Goal: Transaction & Acquisition: Purchase product/service

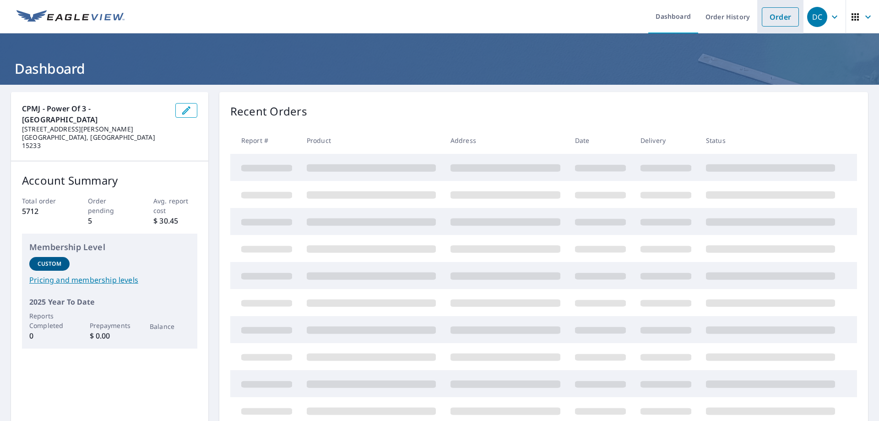
click at [780, 13] on link "Order" at bounding box center [780, 16] width 37 height 19
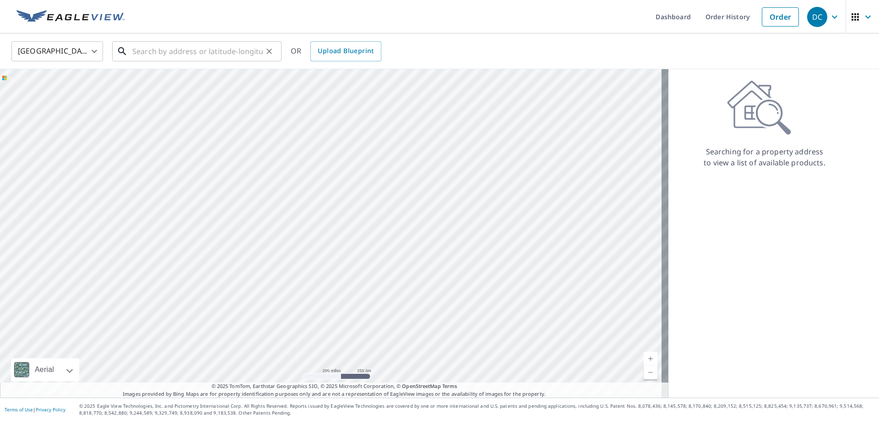
click at [158, 51] on input "text" at bounding box center [197, 51] width 130 height 26
paste input "[STREET_ADDRESS]"
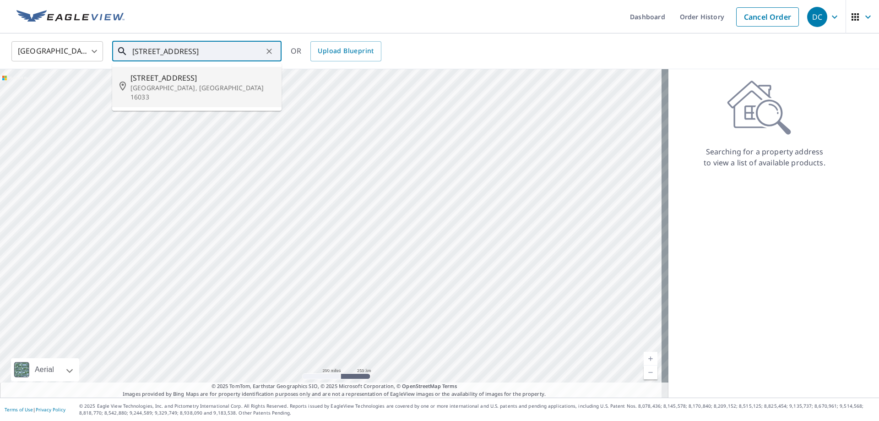
click at [177, 75] on span "[STREET_ADDRESS]" at bounding box center [202, 77] width 144 height 11
type input "[STREET_ADDRESS][PERSON_NAME]"
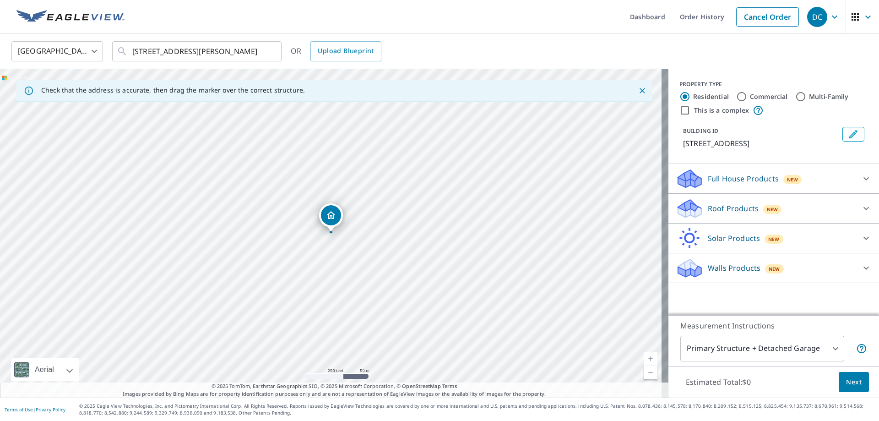
click at [709, 211] on p "Roof Products" at bounding box center [733, 208] width 51 height 11
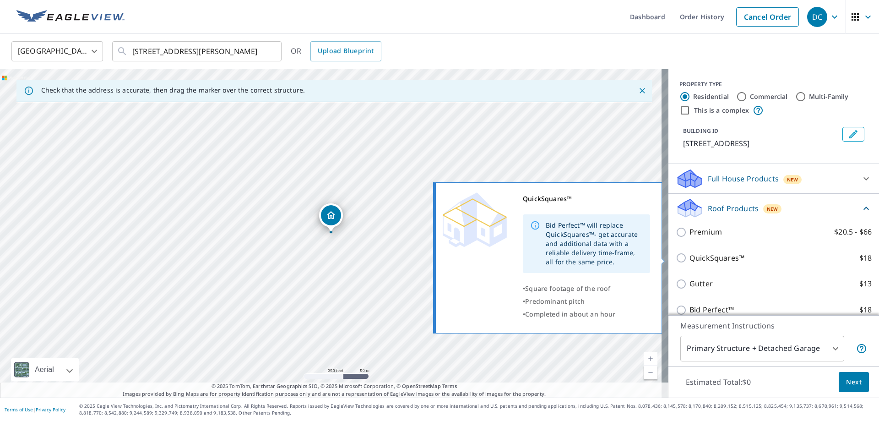
click at [708, 257] on p "QuickSquares™" at bounding box center [716, 257] width 55 height 11
click at [689, 257] on input "QuickSquares™ $18" at bounding box center [683, 257] width 14 height 11
checkbox input "true"
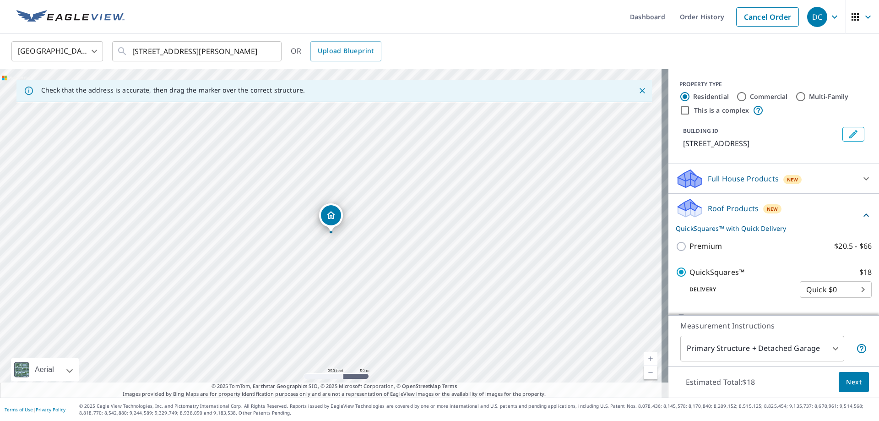
click at [846, 384] on span "Next" at bounding box center [854, 381] width 16 height 11
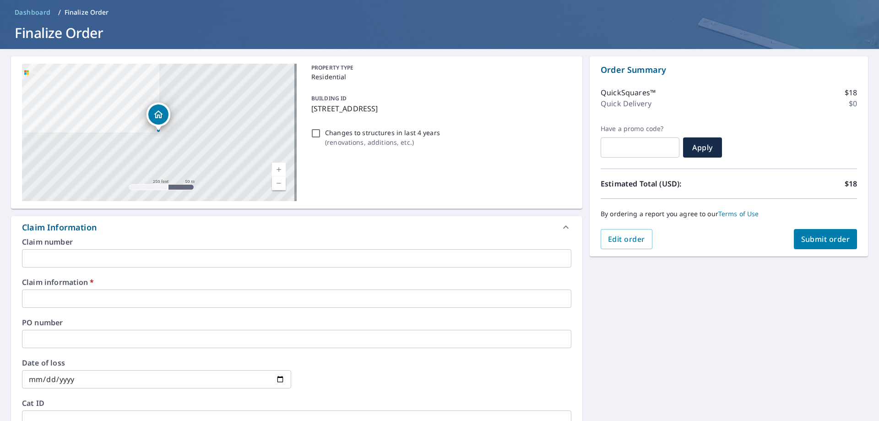
scroll to position [137, 0]
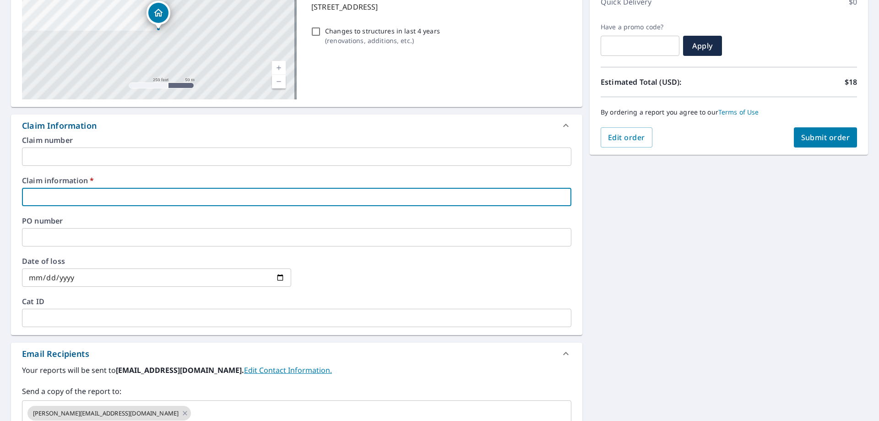
click at [43, 195] on input "text" at bounding box center [296, 197] width 549 height 18
type input "new look"
checkbox input "true"
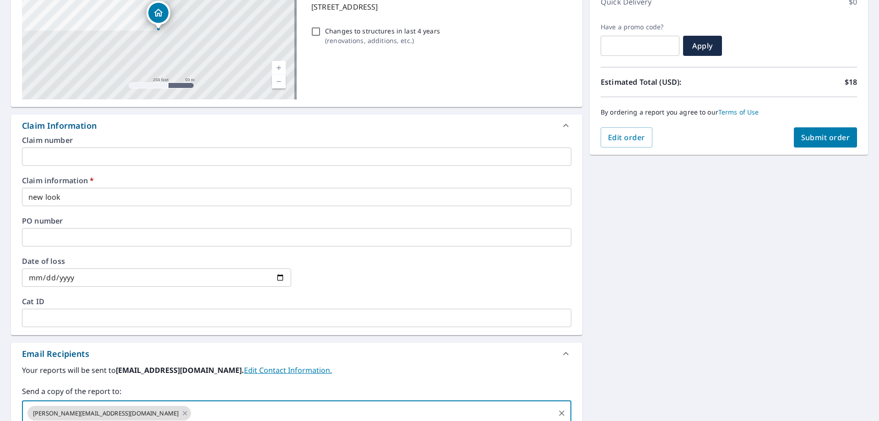
click at [192, 411] on input "text" at bounding box center [372, 412] width 361 height 17
paste input "[EMAIL_ADDRESS][DOMAIN_NAME]"
type input "[EMAIL_ADDRESS][DOMAIN_NAME]"
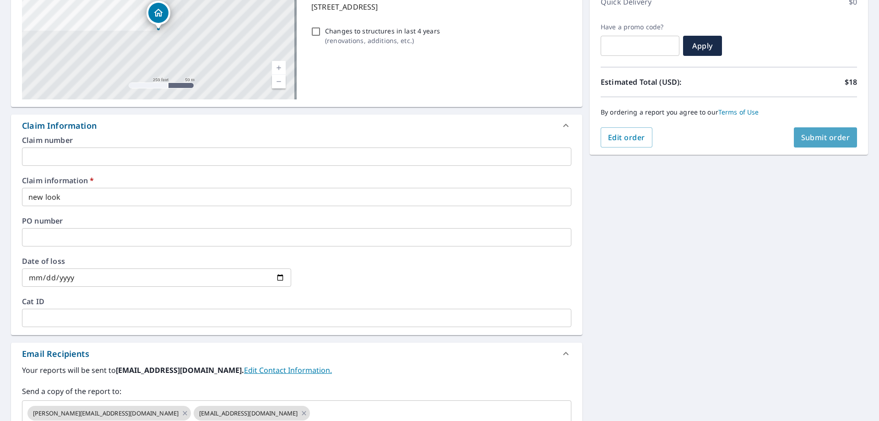
click at [803, 136] on span "Submit order" at bounding box center [825, 137] width 49 height 10
checkbox input "true"
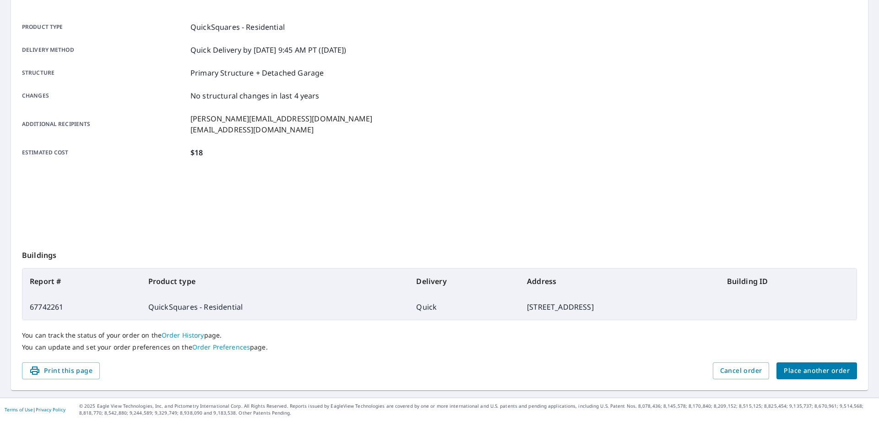
scroll to position [118, 0]
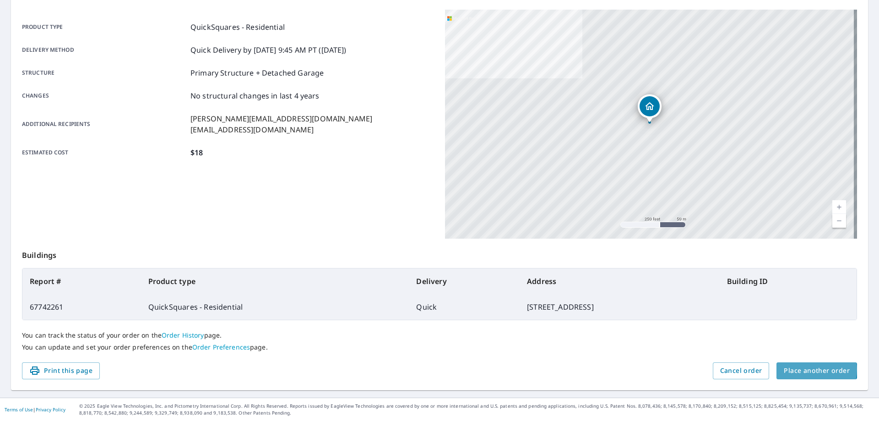
click at [807, 369] on span "Place another order" at bounding box center [817, 370] width 66 height 11
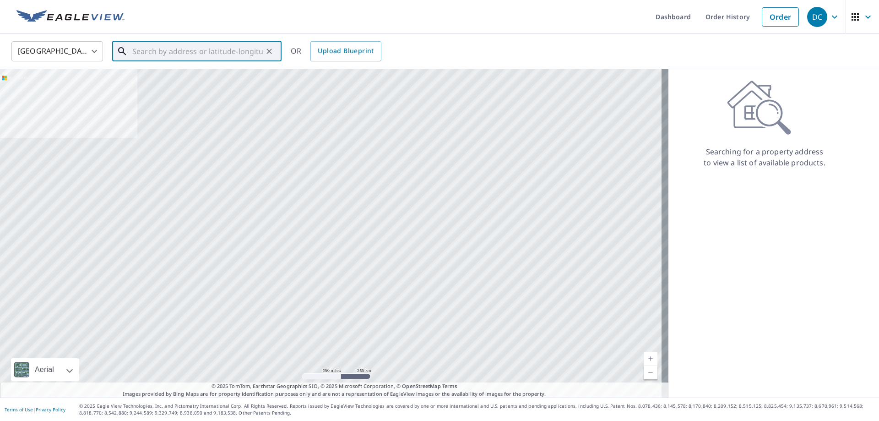
click at [223, 50] on input "text" at bounding box center [197, 51] width 130 height 26
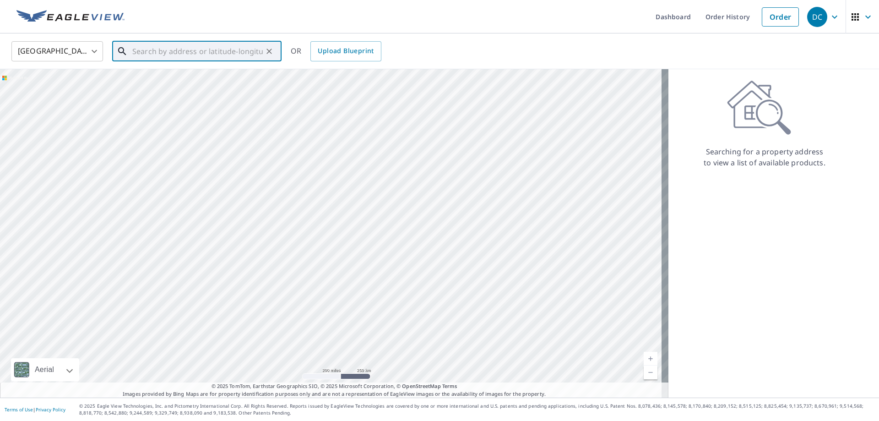
paste input "[STREET_ADDRESS][PERSON_NAME]"
click at [203, 79] on span "[STREET_ADDRESS][PERSON_NAME]" at bounding box center [202, 77] width 144 height 11
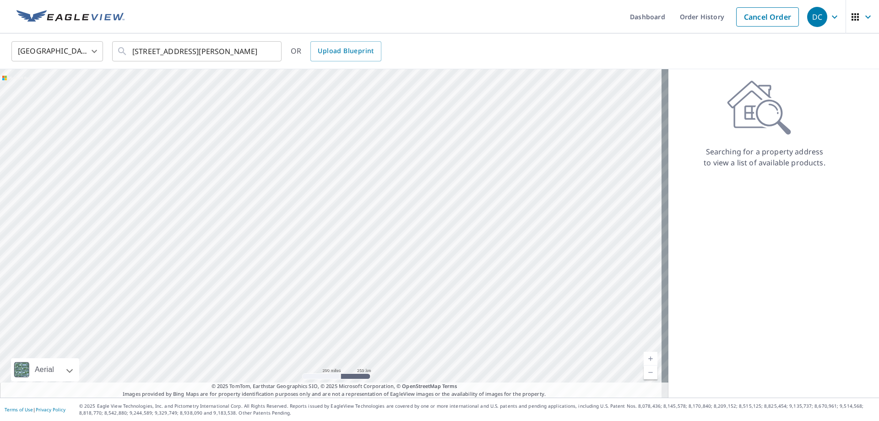
type input "[STREET_ADDRESS][PERSON_NAME]"
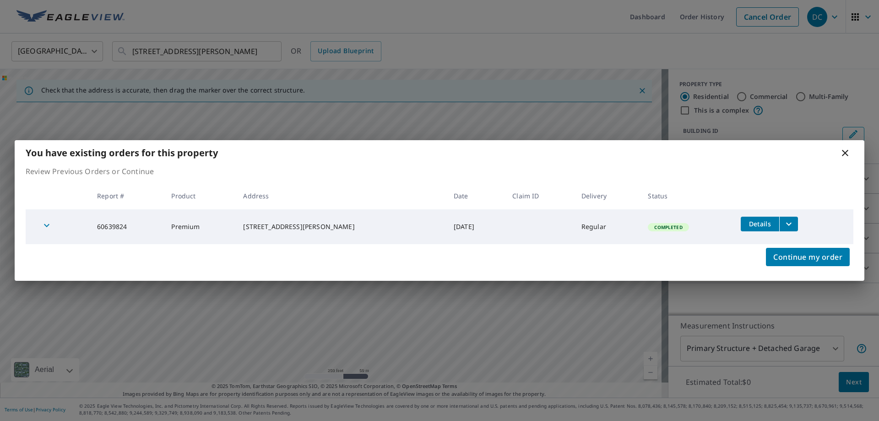
click at [783, 224] on icon "filesDropdownBtn-60639824" at bounding box center [788, 223] width 11 height 11
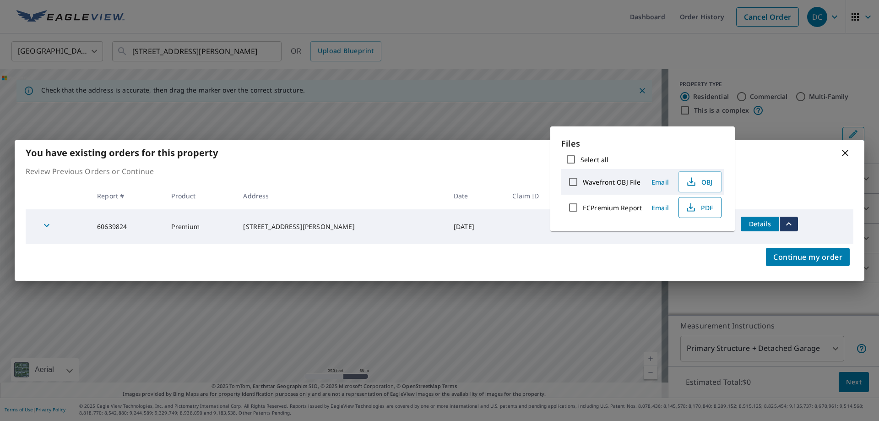
click at [696, 209] on span "PDF" at bounding box center [698, 207] width 29 height 11
click at [849, 152] on icon at bounding box center [845, 152] width 11 height 11
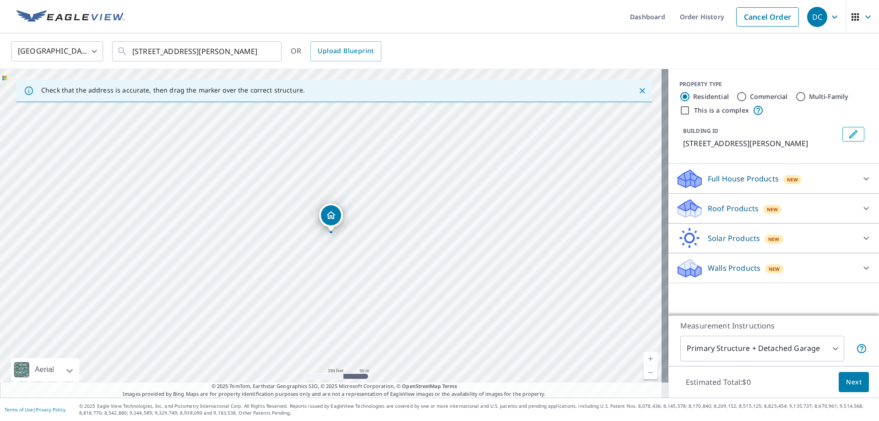
click at [740, 209] on p "Roof Products" at bounding box center [733, 208] width 51 height 11
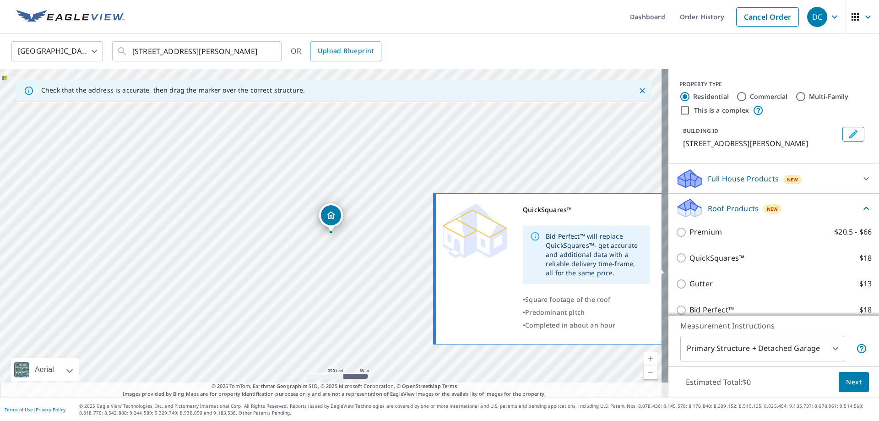
click at [695, 264] on p "QuickSquares™" at bounding box center [716, 257] width 55 height 11
click at [689, 263] on input "QuickSquares™ $18" at bounding box center [683, 257] width 14 height 11
checkbox input "true"
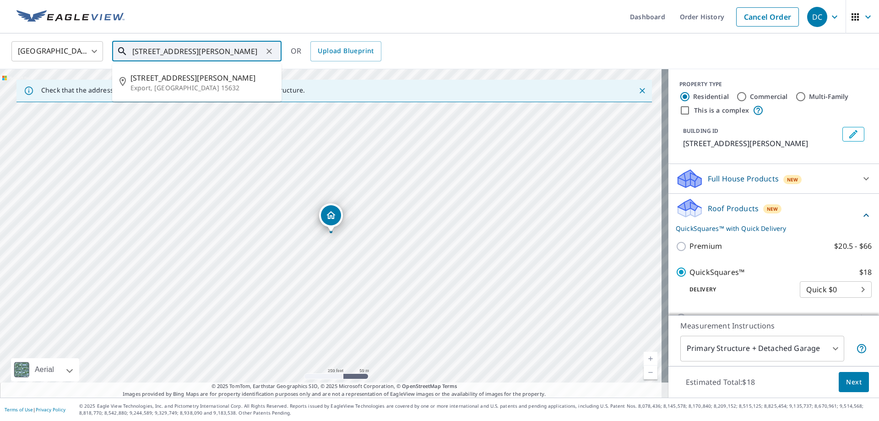
click at [246, 53] on input "[STREET_ADDRESS][PERSON_NAME]" at bounding box center [197, 51] width 130 height 26
click at [204, 79] on span "[STREET_ADDRESS][PERSON_NAME]" at bounding box center [202, 77] width 144 height 11
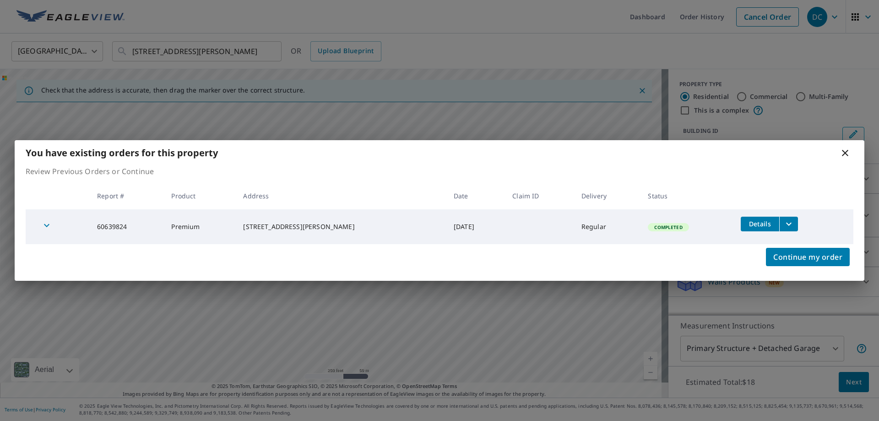
click at [844, 155] on icon at bounding box center [845, 152] width 11 height 11
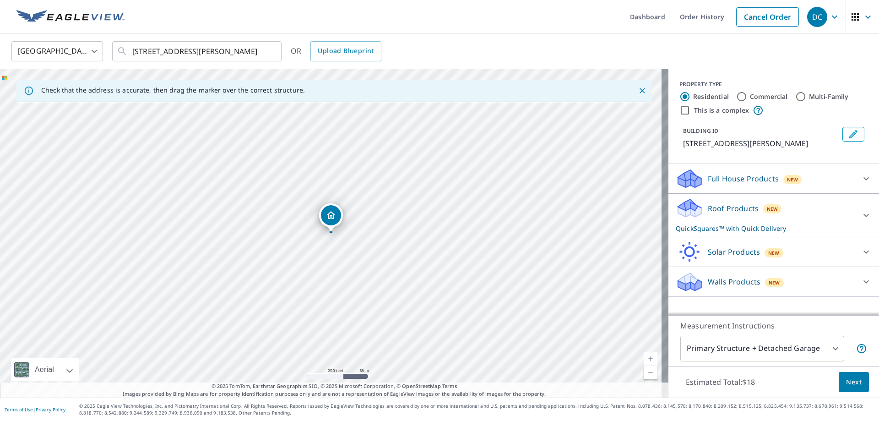
click at [708, 211] on p "Roof Products" at bounding box center [733, 208] width 51 height 11
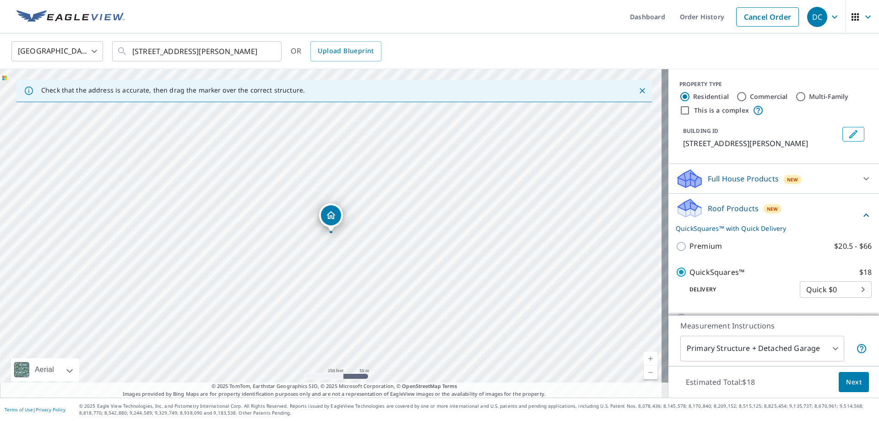
click at [847, 381] on span "Next" at bounding box center [854, 381] width 16 height 11
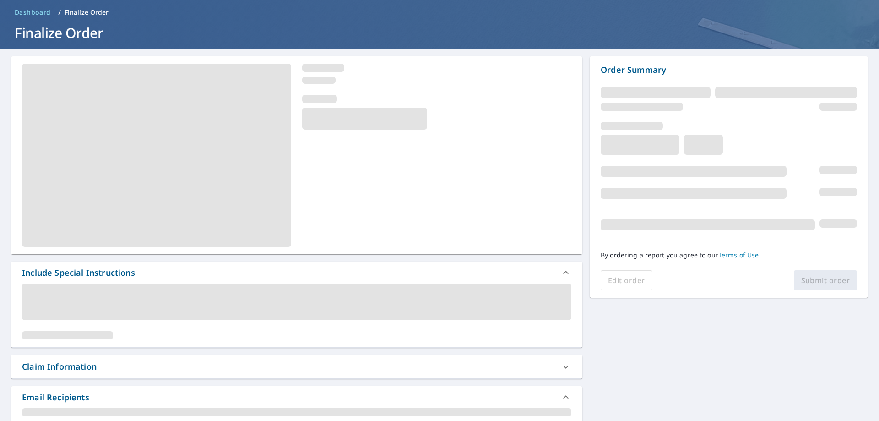
scroll to position [92, 0]
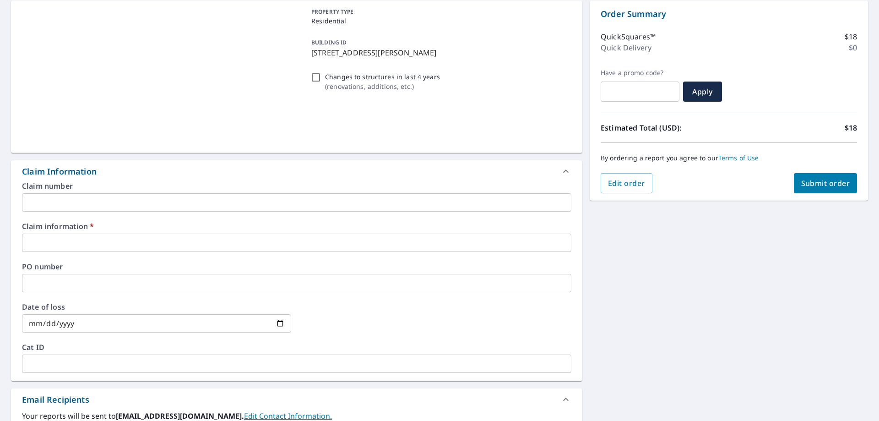
click at [65, 248] on input "text" at bounding box center [296, 242] width 549 height 18
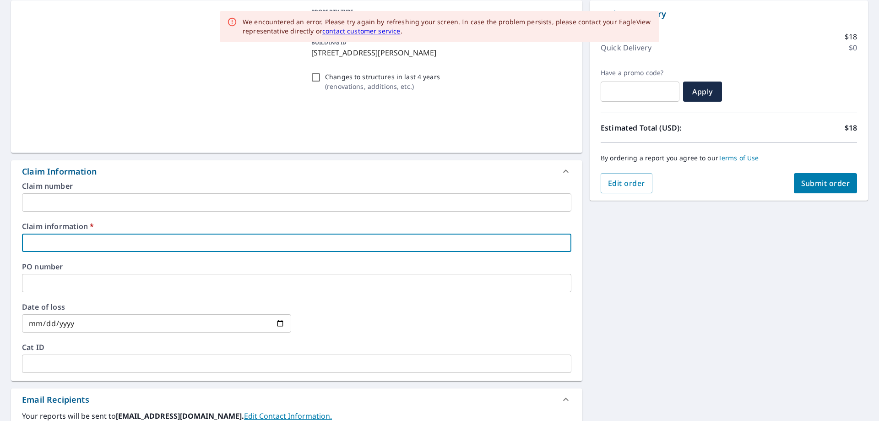
type input "new look"
checkbox input "true"
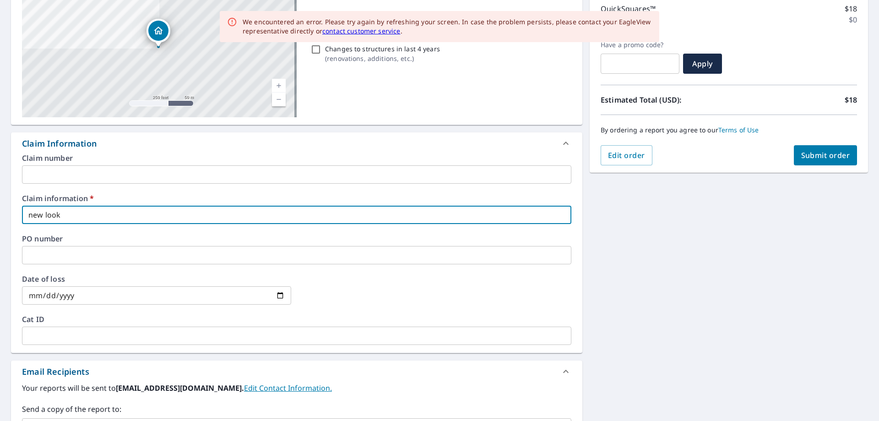
scroll to position [229, 0]
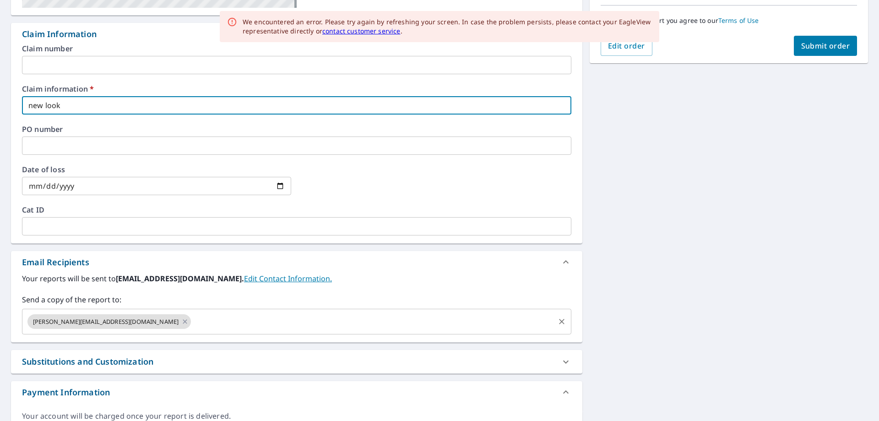
click at [192, 323] on input "text" at bounding box center [372, 321] width 361 height 17
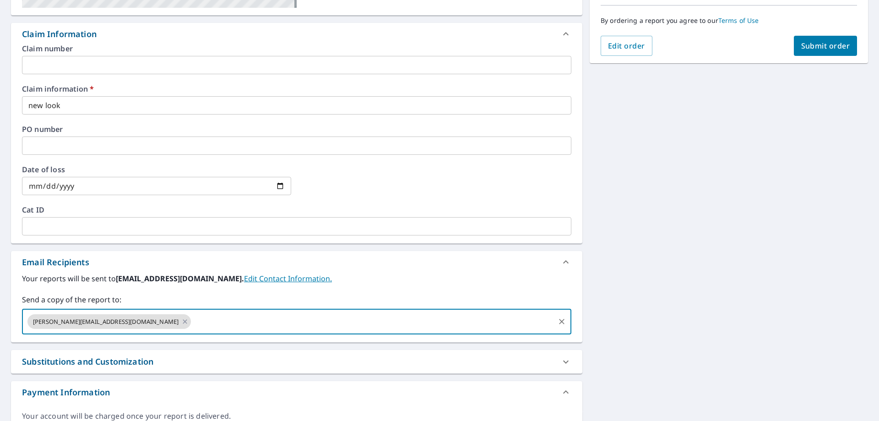
paste input "[EMAIL_ADDRESS][DOMAIN_NAME]"
type input "[EMAIL_ADDRESS][DOMAIN_NAME]"
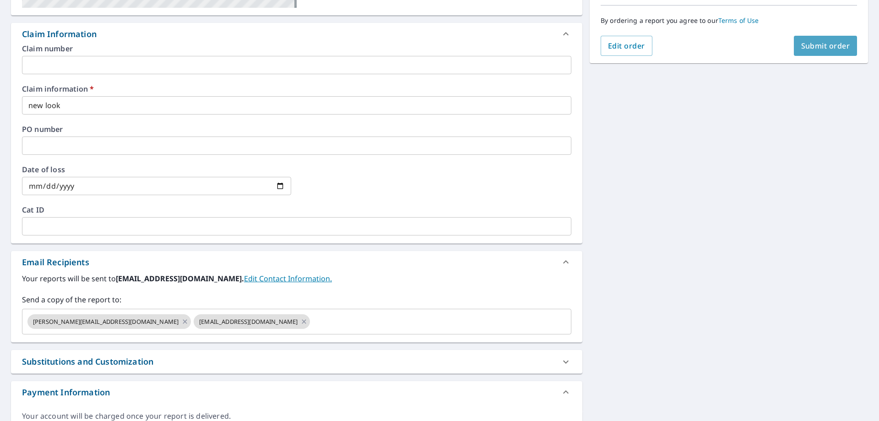
click at [810, 42] on span "Submit order" at bounding box center [825, 46] width 49 height 10
checkbox input "true"
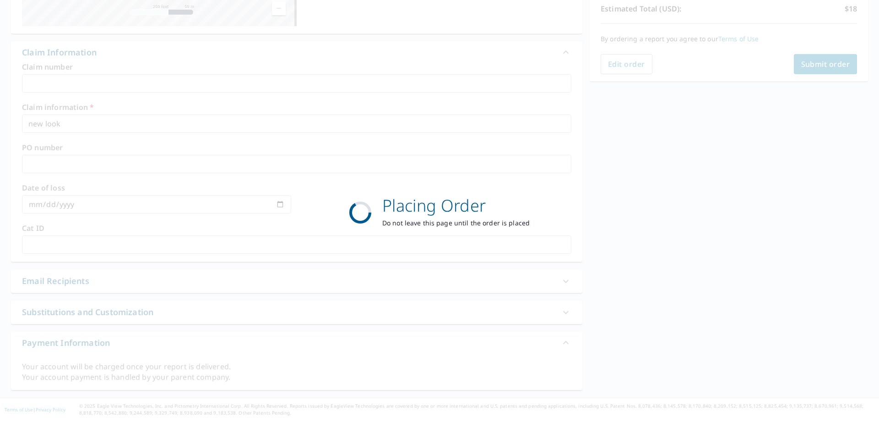
scroll to position [211, 0]
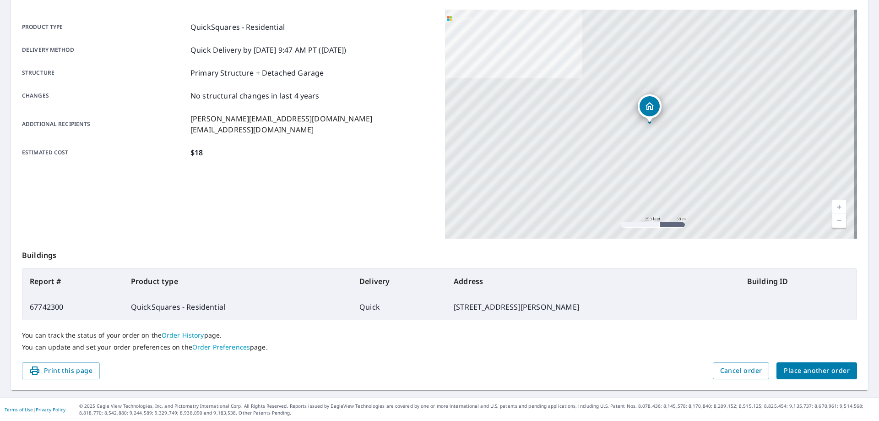
scroll to position [118, 0]
click at [828, 375] on span "Place another order" at bounding box center [817, 370] width 66 height 11
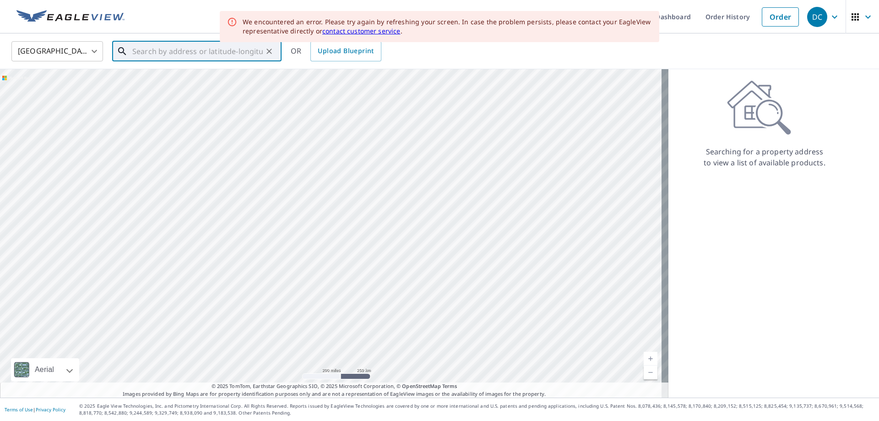
click at [164, 46] on input "text" at bounding box center [197, 51] width 130 height 26
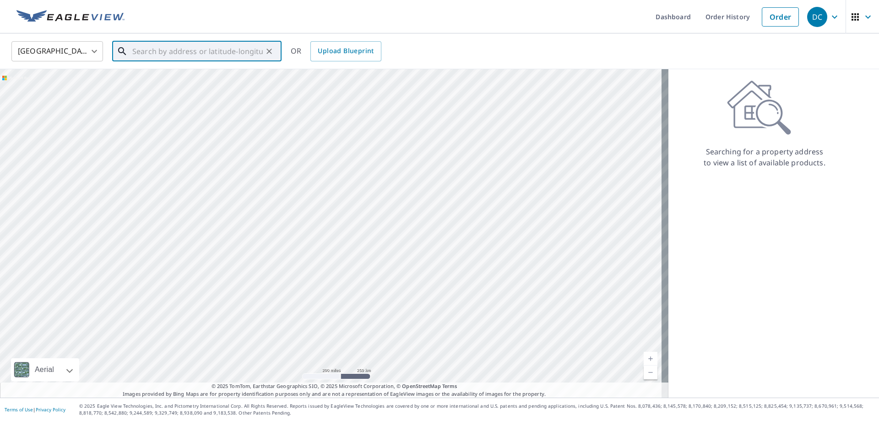
paste input "[STREET_ADDRESS][PERSON_NAME]"
click at [180, 81] on span "[STREET_ADDRESS][PERSON_NAME]" at bounding box center [202, 77] width 144 height 11
type input "[STREET_ADDRESS][PERSON_NAME][PERSON_NAME]"
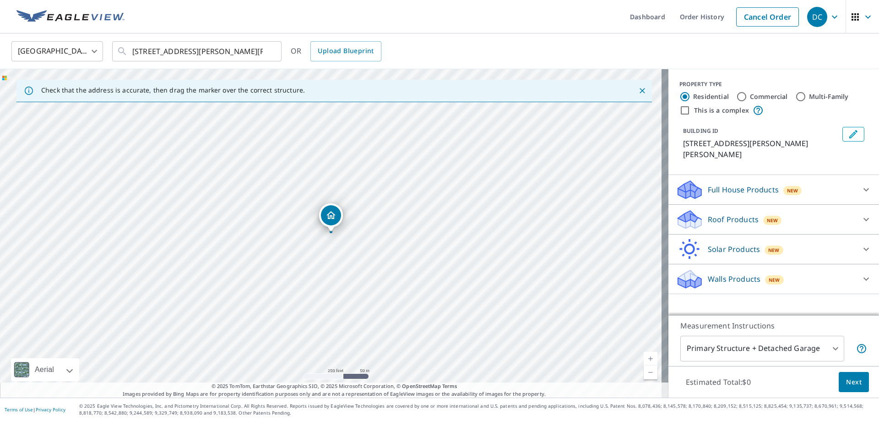
click at [714, 214] on p "Roof Products" at bounding box center [733, 219] width 51 height 11
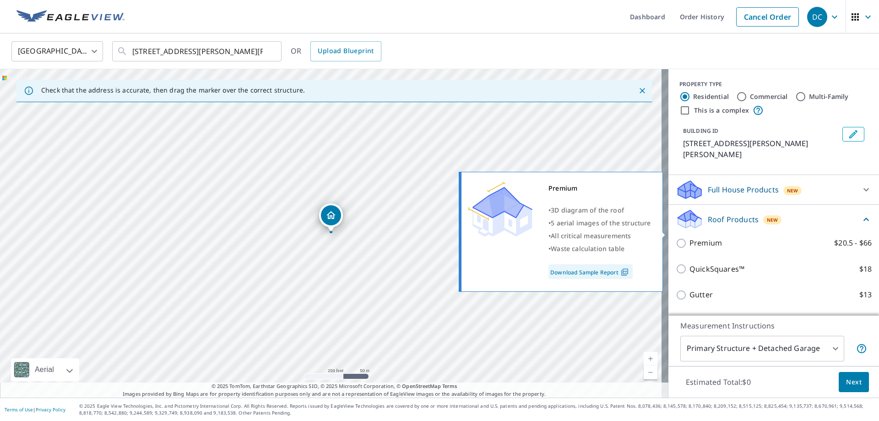
click at [698, 237] on p "Premium" at bounding box center [705, 242] width 33 height 11
click at [689, 238] on input "Premium $20.5 - $66" at bounding box center [683, 243] width 14 height 11
checkbox input "true"
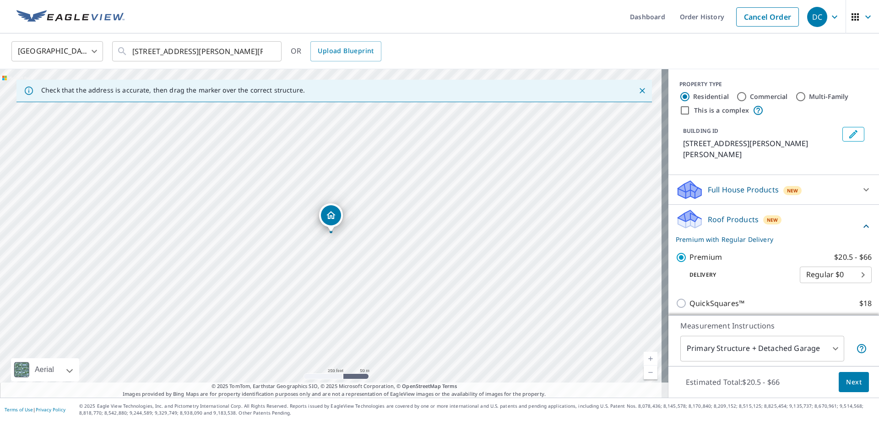
click at [846, 380] on span "Next" at bounding box center [854, 381] width 16 height 11
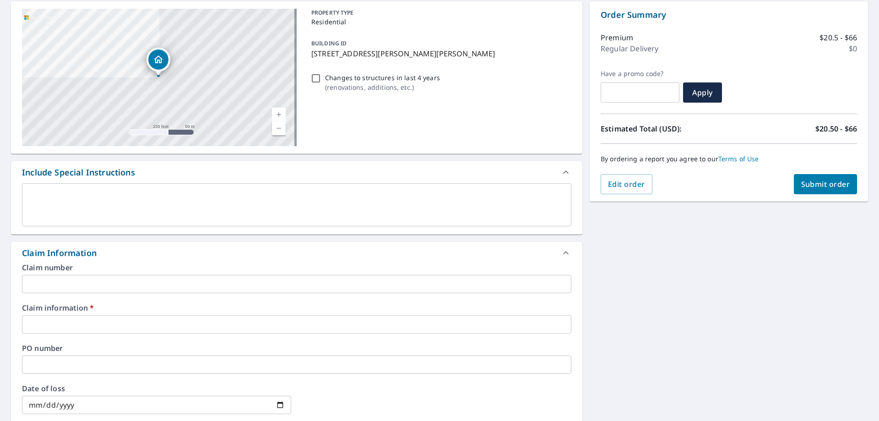
scroll to position [92, 0]
click at [76, 320] on input "text" at bounding box center [296, 323] width 549 height 18
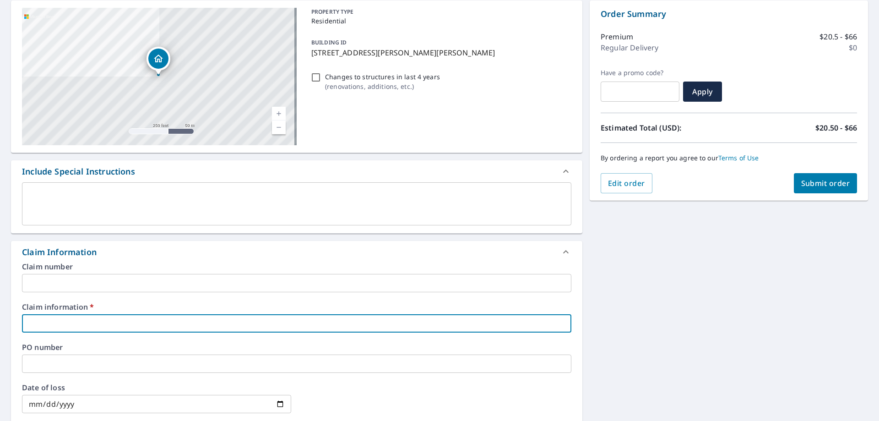
type input "new look"
checkbox input "true"
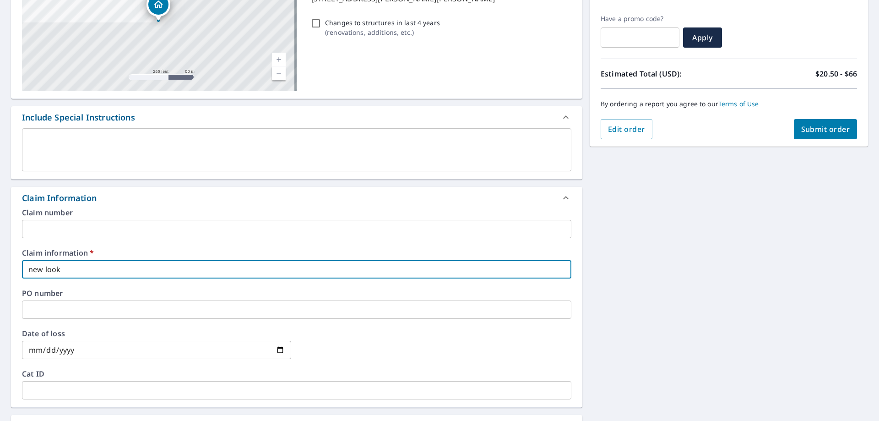
scroll to position [229, 0]
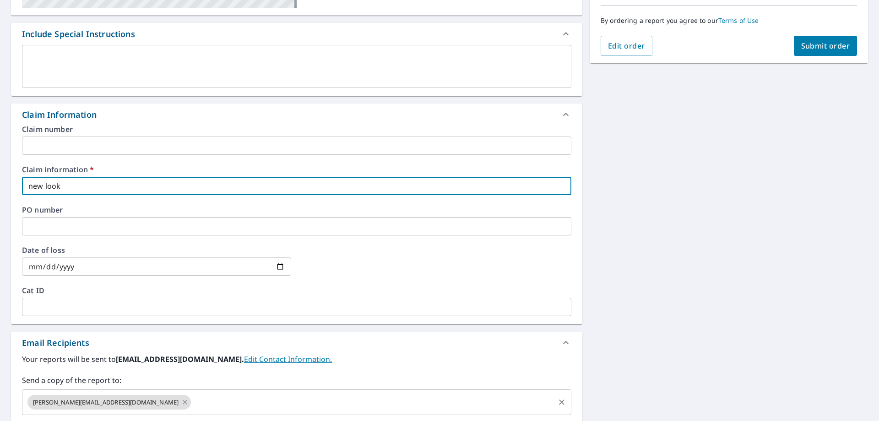
click at [192, 402] on input "text" at bounding box center [372, 401] width 361 height 17
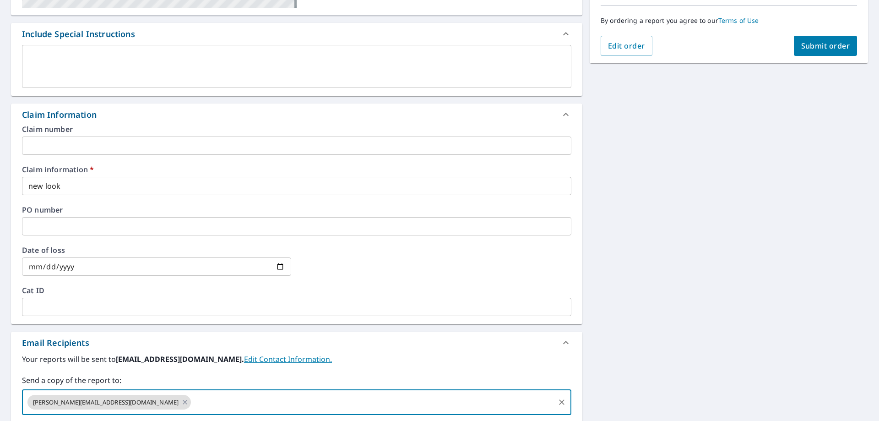
paste input "[EMAIL_ADDRESS][DOMAIN_NAME]"
type input "[EMAIL_ADDRESS][DOMAIN_NAME]"
click at [835, 45] on span "Submit order" at bounding box center [825, 46] width 49 height 10
checkbox input "true"
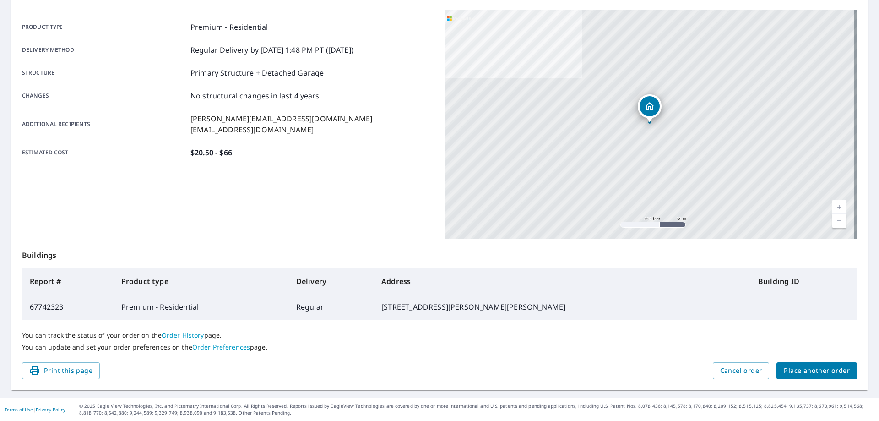
scroll to position [118, 0]
